Goal: Task Accomplishment & Management: Manage account settings

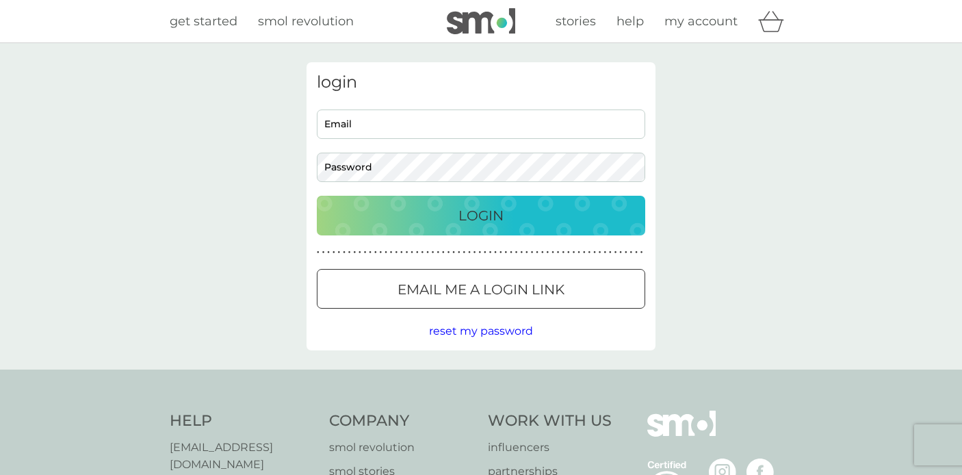
type input "[EMAIL_ADDRESS][DOMAIN_NAME]"
click at [458, 225] on p "Login" at bounding box center [480, 216] width 45 height 22
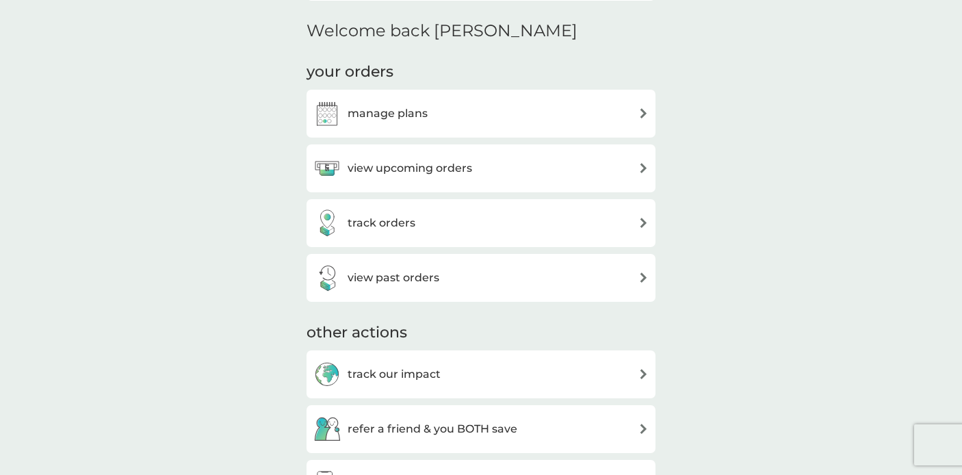
scroll to position [402, 0]
click at [502, 112] on div "manage plans" at bounding box center [480, 112] width 335 height 27
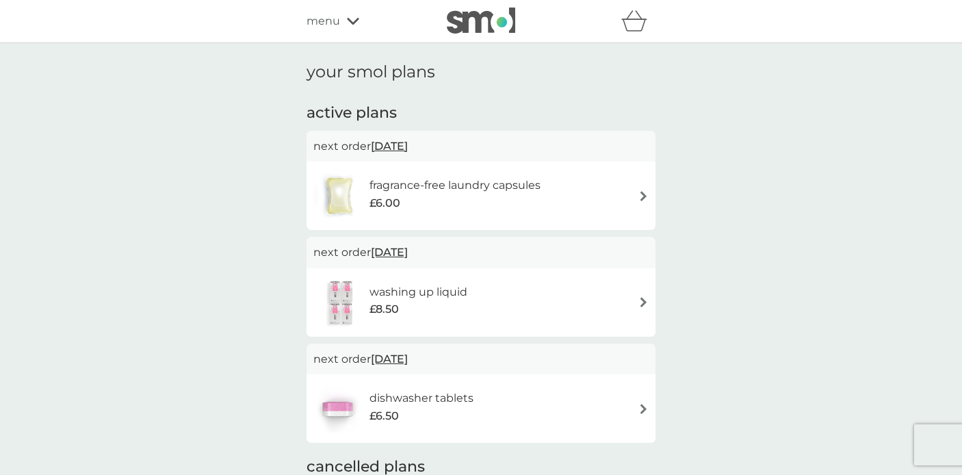
click at [564, 196] on div "fragrance-free laundry capsules £6.00" at bounding box center [480, 196] width 335 height 48
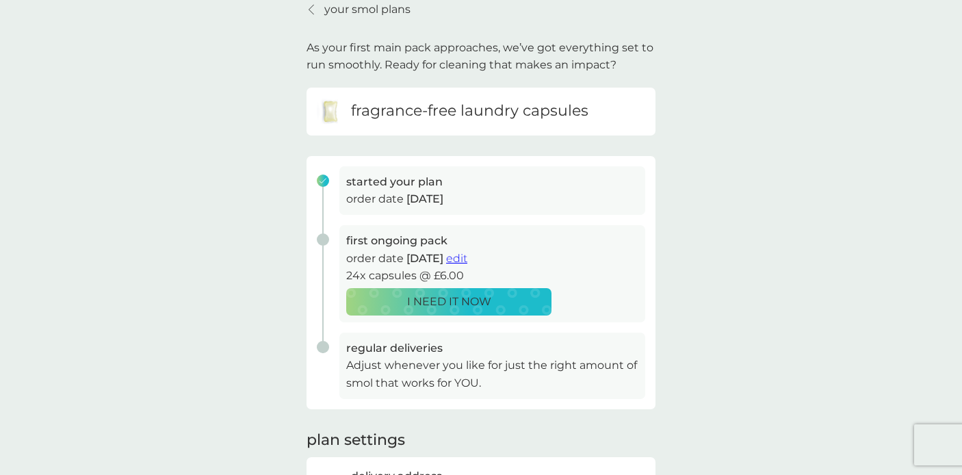
scroll to position [36, 0]
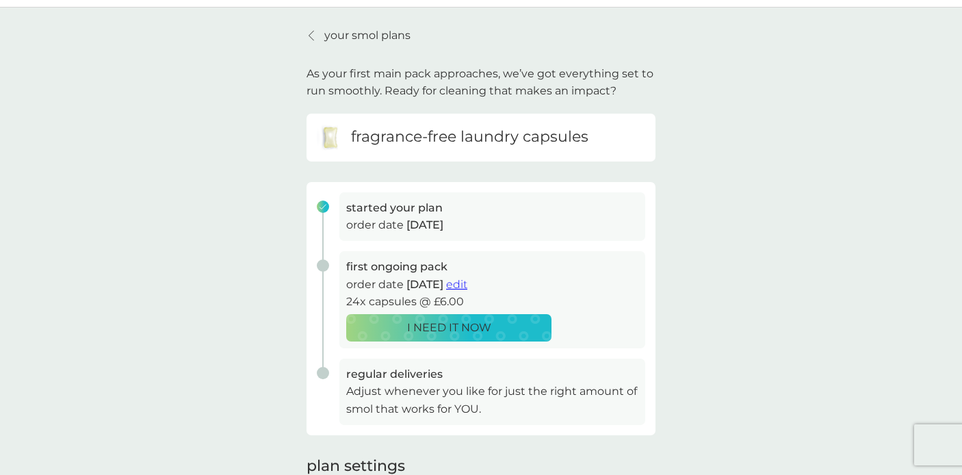
click at [571, 142] on h6 "fragrance-free laundry capsules" at bounding box center [469, 137] width 237 height 21
click at [467, 284] on span "edit" at bounding box center [456, 284] width 21 height 13
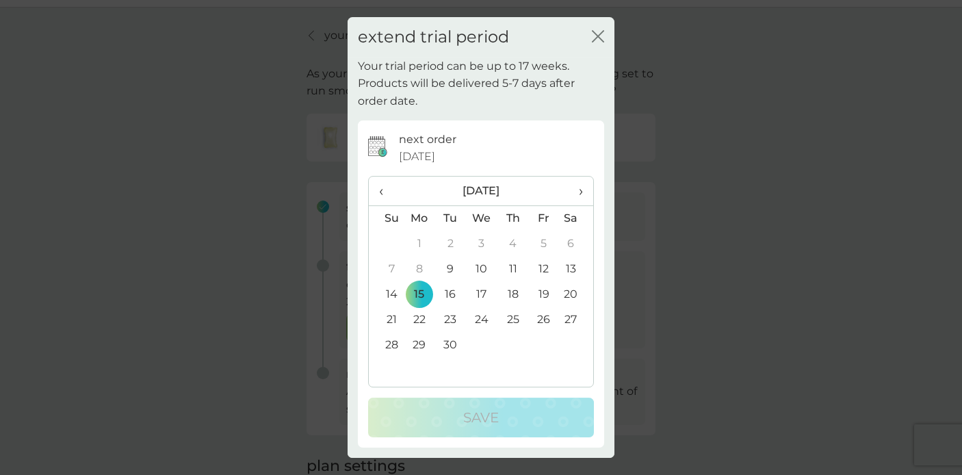
click at [599, 35] on icon "close" at bounding box center [600, 36] width 5 height 11
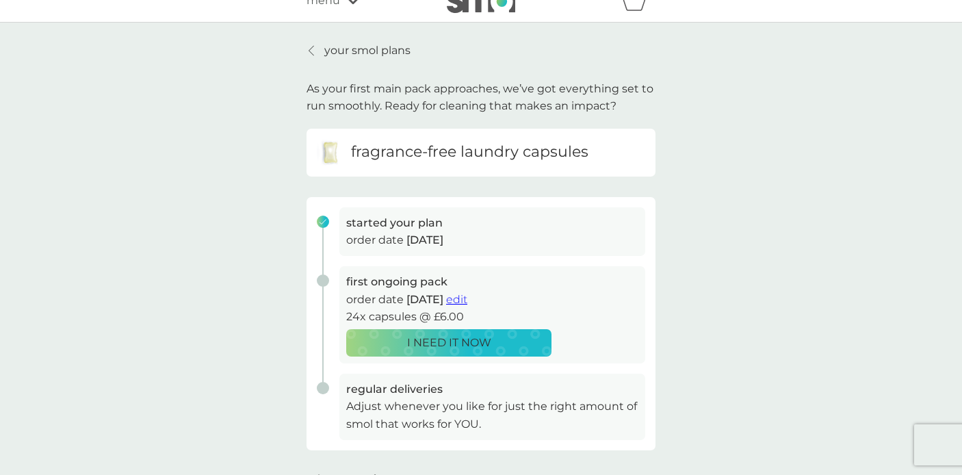
scroll to position [15, 0]
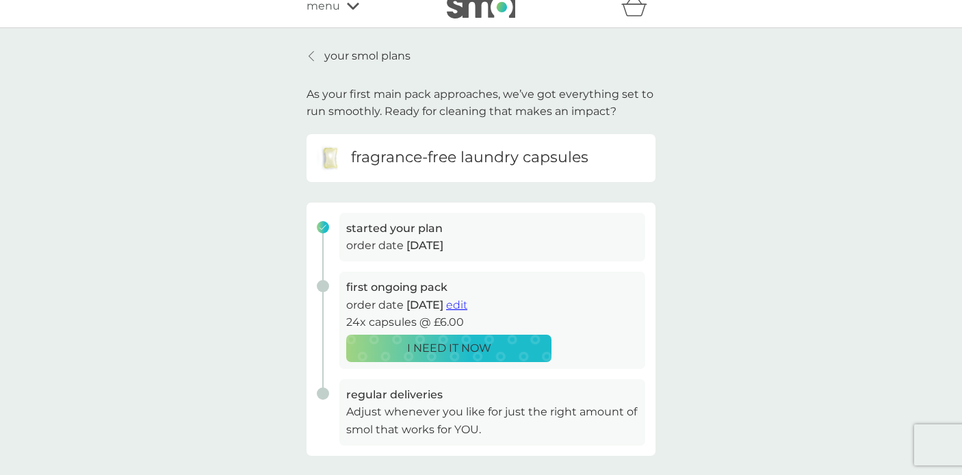
click at [340, 53] on p "your smol plans" at bounding box center [367, 56] width 86 height 18
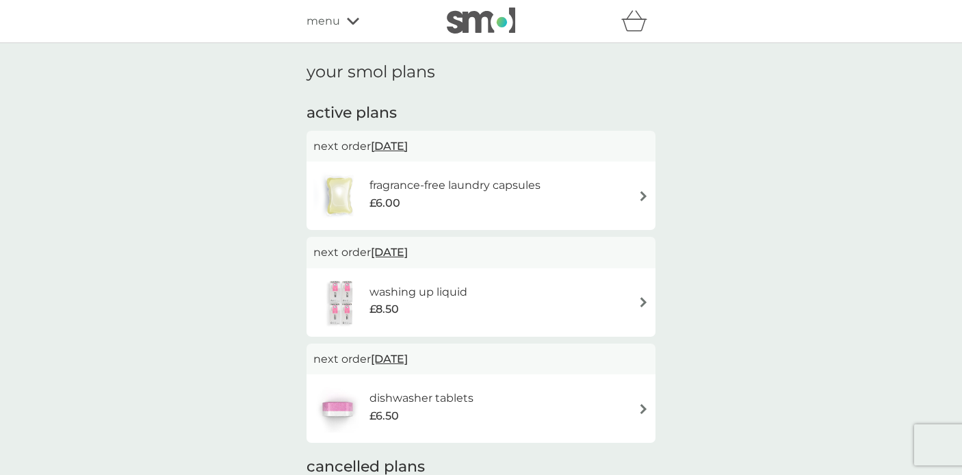
click at [405, 148] on span "15 Sep 2025" at bounding box center [389, 146] width 37 height 27
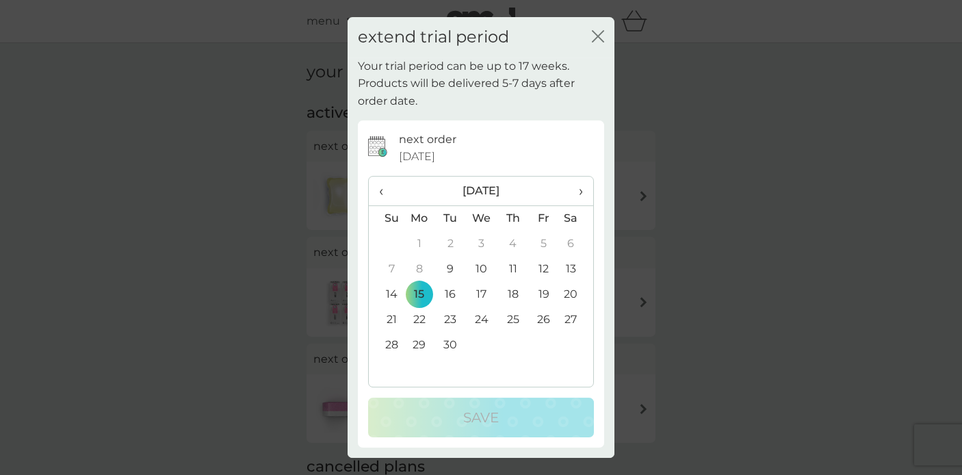
click at [598, 36] on icon "close" at bounding box center [600, 36] width 5 height 11
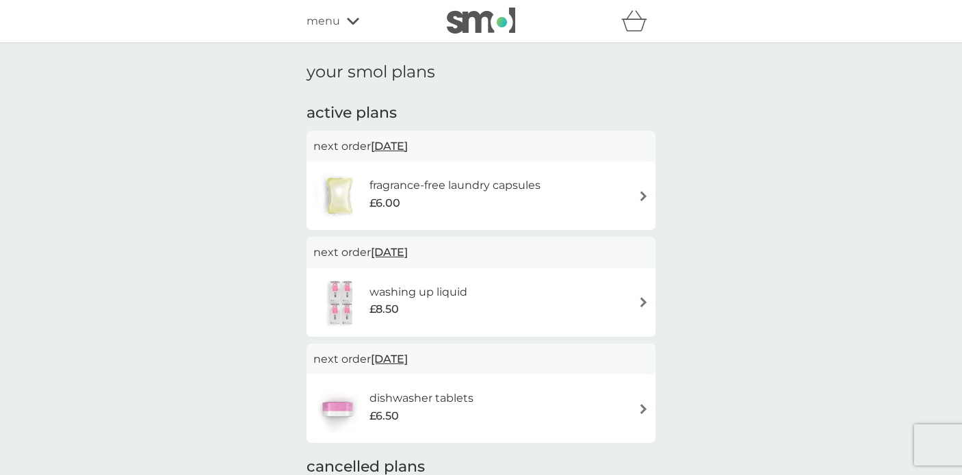
click at [608, 196] on div "fragrance-free laundry capsules £6.00" at bounding box center [480, 196] width 335 height 48
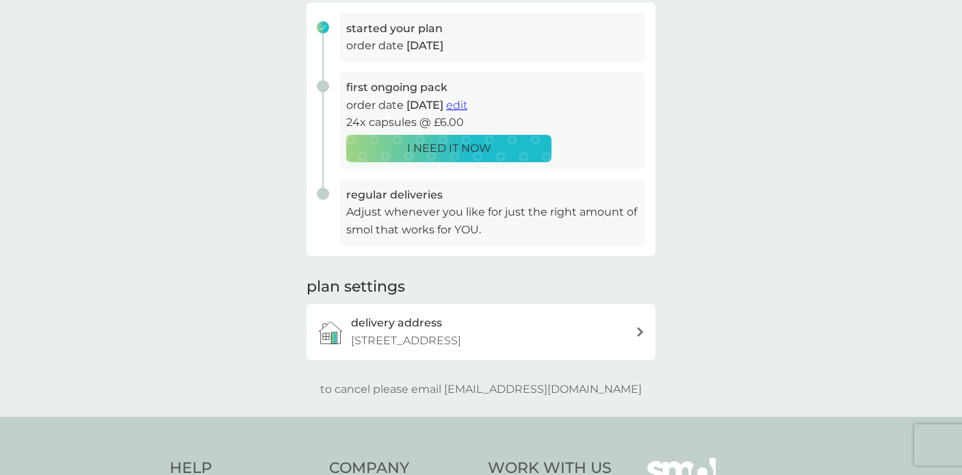
scroll to position [218, 0]
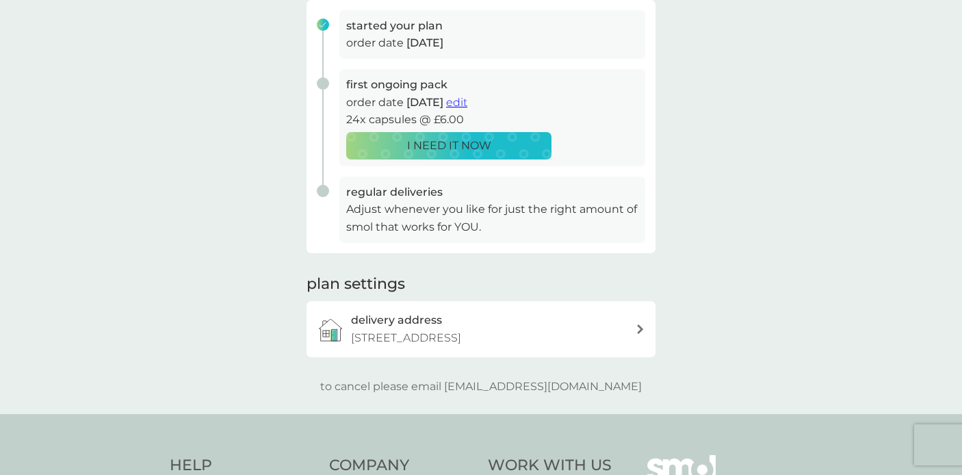
click at [531, 215] on p "Adjust whenever you like for just the right amount of smol that works for YOU." at bounding box center [492, 217] width 292 height 35
click at [467, 104] on span "edit" at bounding box center [456, 102] width 21 height 13
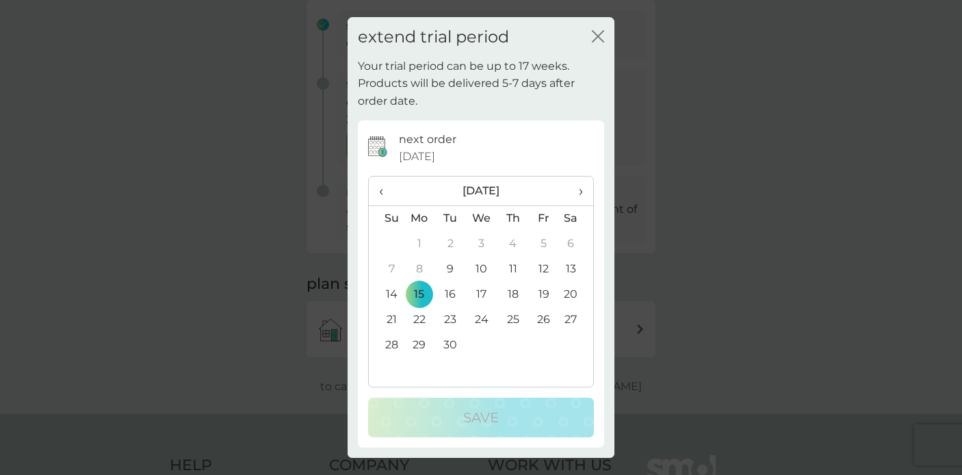
click at [579, 191] on span "›" at bounding box center [576, 190] width 14 height 29
click at [391, 293] on td "14" at bounding box center [386, 294] width 35 height 25
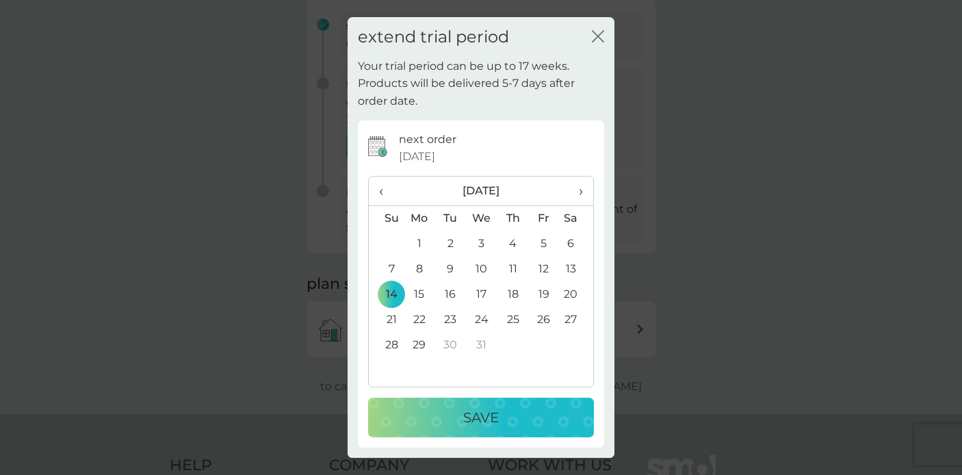
click at [475, 426] on p "Save" at bounding box center [481, 417] width 36 height 22
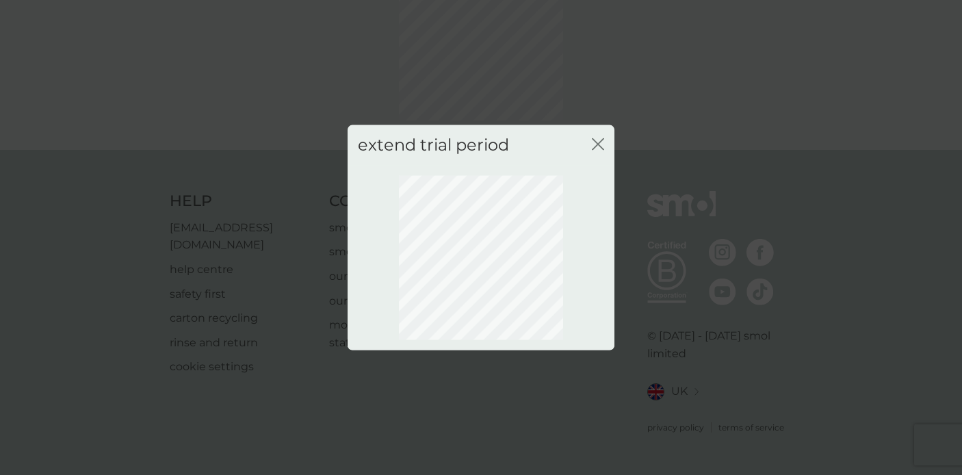
scroll to position [99, 0]
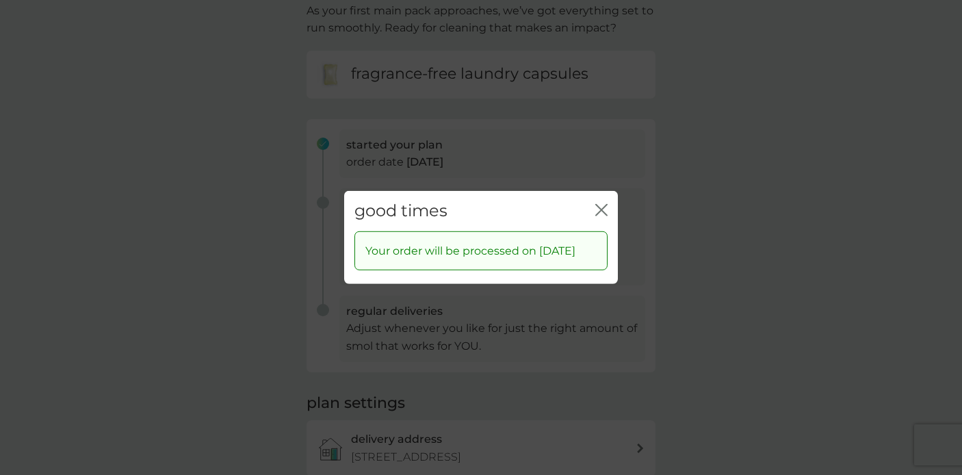
click at [604, 205] on icon "close" at bounding box center [603, 210] width 5 height 11
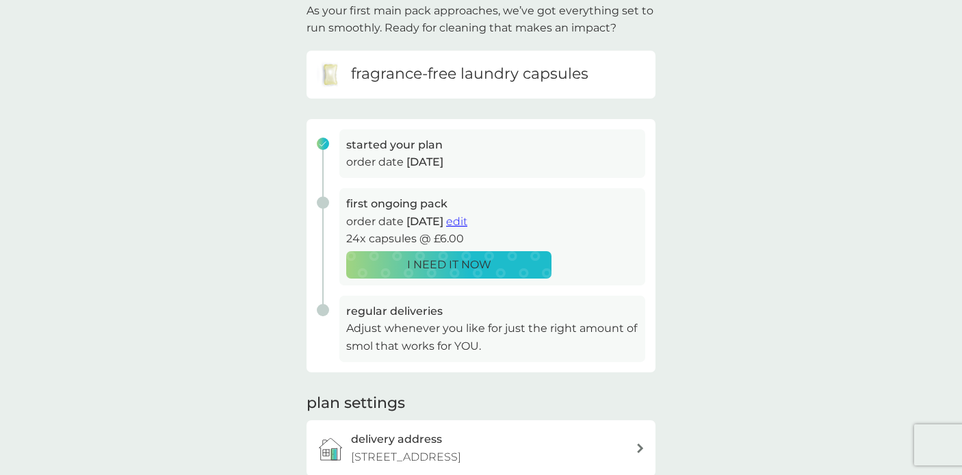
scroll to position [0, 0]
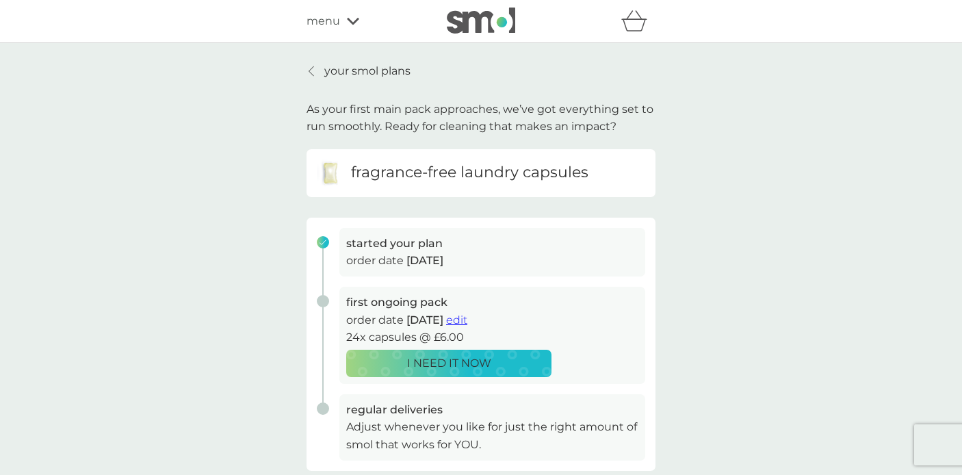
click at [327, 69] on p "your smol plans" at bounding box center [367, 71] width 86 height 18
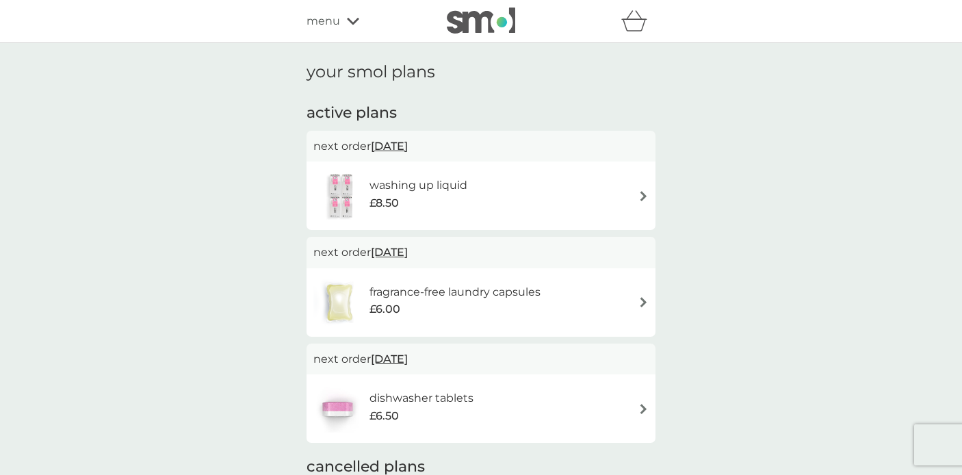
click at [408, 142] on span "15 Sep 2025" at bounding box center [389, 146] width 37 height 27
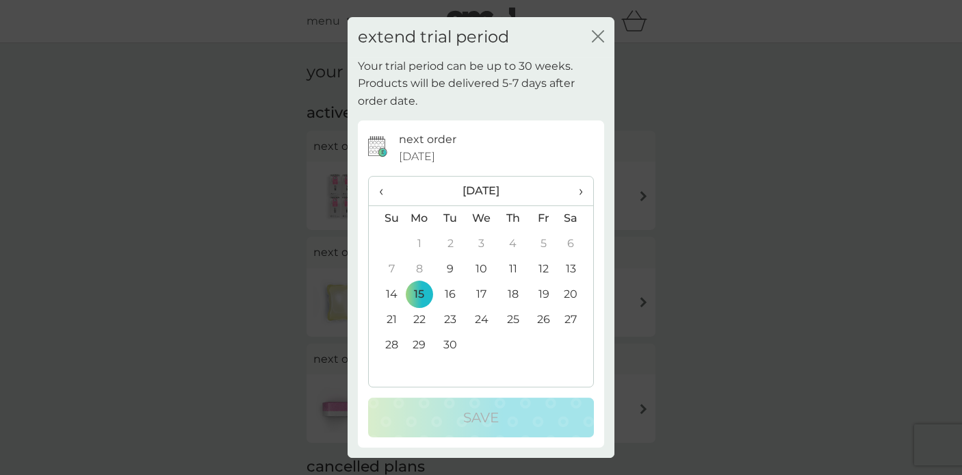
click at [578, 189] on span "›" at bounding box center [576, 190] width 14 height 29
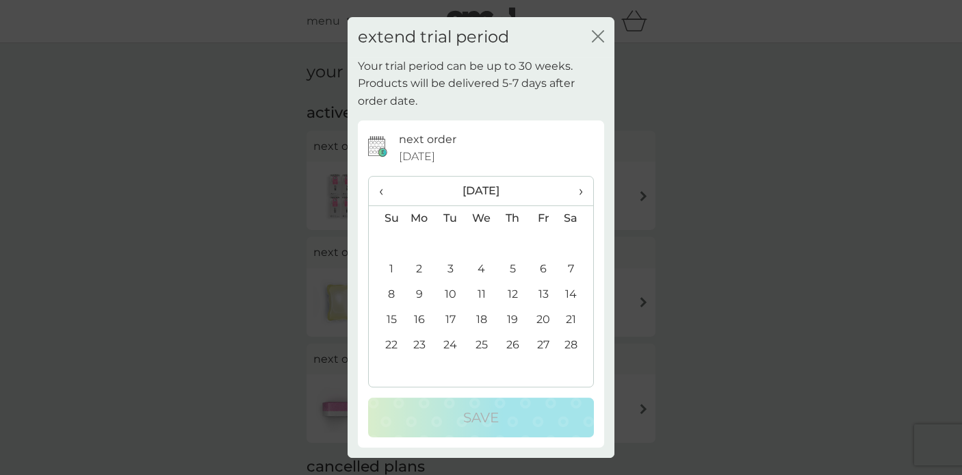
click at [578, 189] on span "›" at bounding box center [576, 190] width 14 height 29
click at [390, 319] on td "15" at bounding box center [386, 319] width 35 height 25
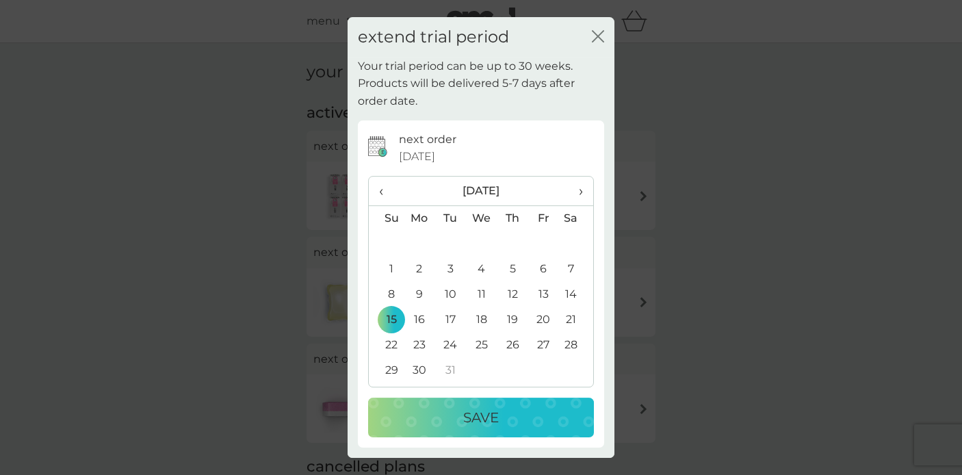
click at [483, 417] on p "Save" at bounding box center [481, 417] width 36 height 22
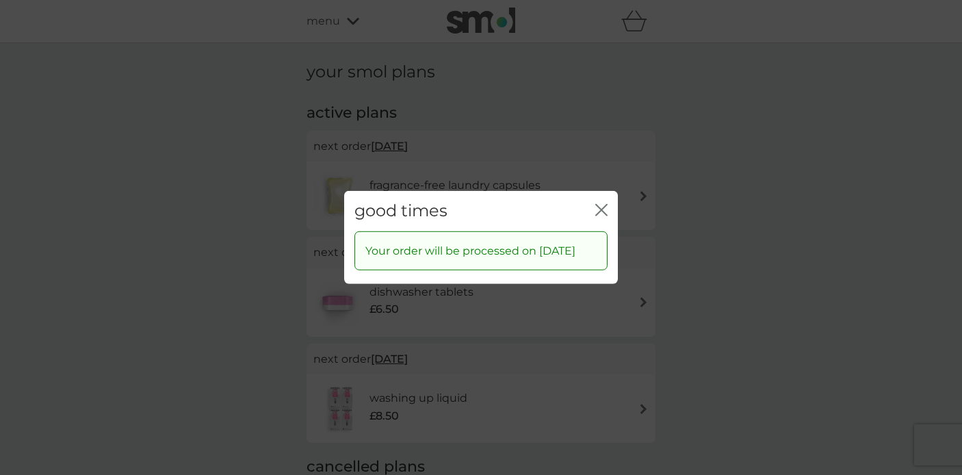
click at [605, 204] on icon "close" at bounding box center [601, 210] width 12 height 12
